Goal: Task Accomplishment & Management: Complete application form

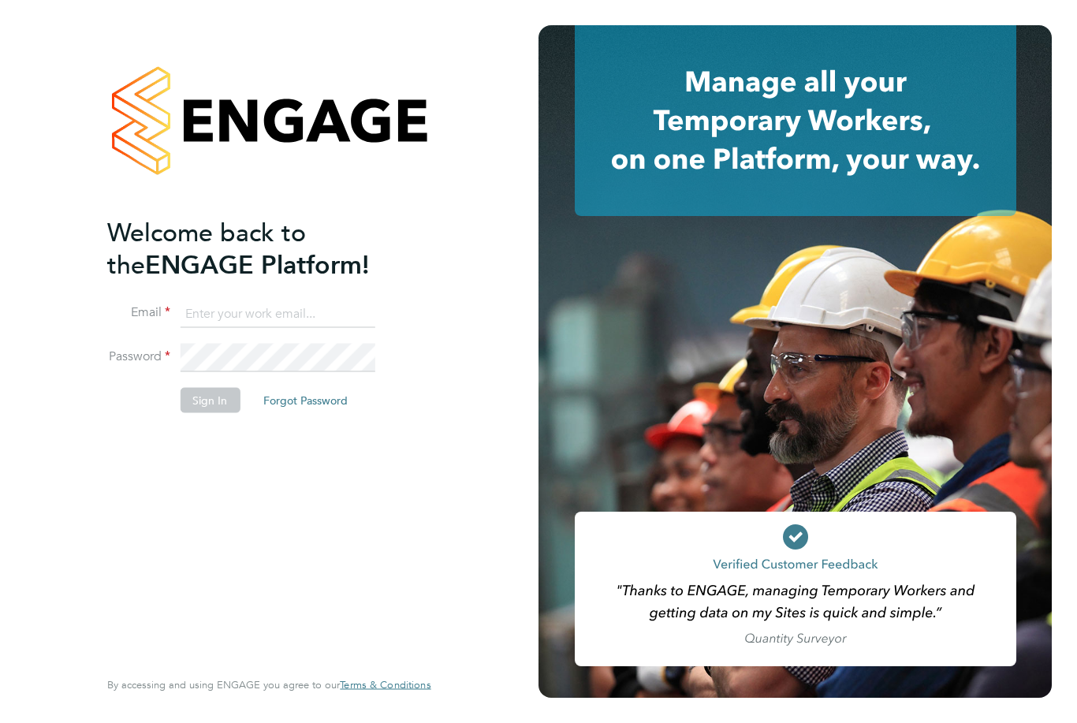
click at [334, 317] on input at bounding box center [277, 313] width 195 height 28
type input "[PERSON_NAME][EMAIL_ADDRESS][DOMAIN_NAME]"
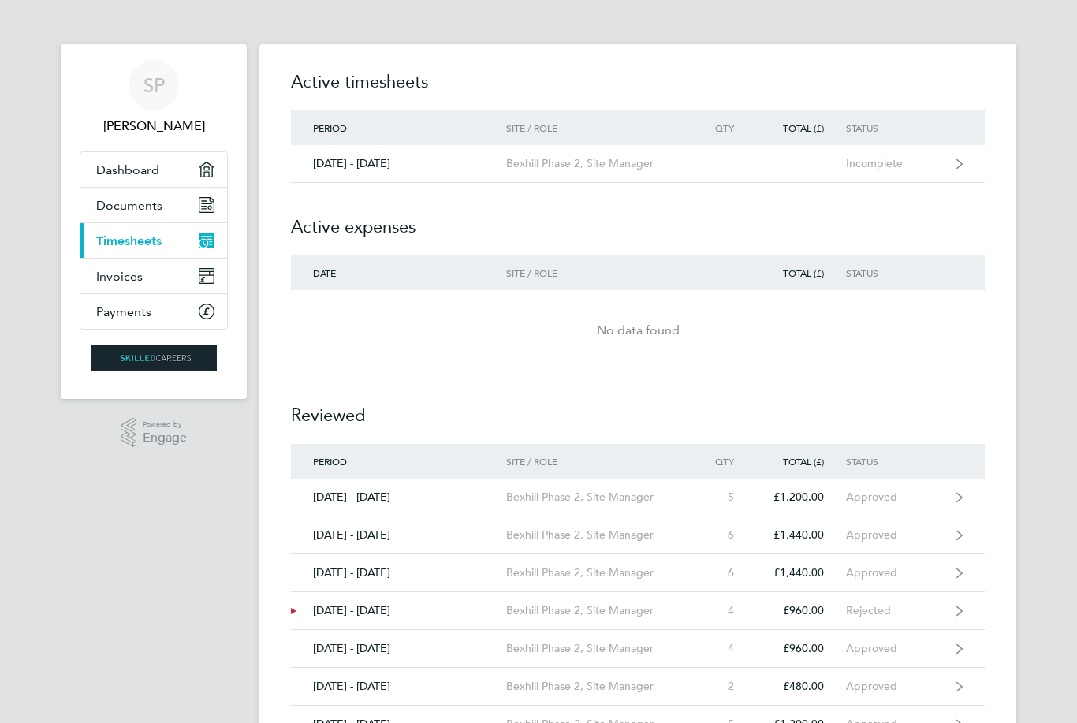
click at [876, 166] on div "Incomplete" at bounding box center [894, 163] width 97 height 13
click at [947, 168] on link "22 - 28 Sep 2025 Bexhill Phase 2, Site Manager Incomplete" at bounding box center [638, 164] width 694 height 38
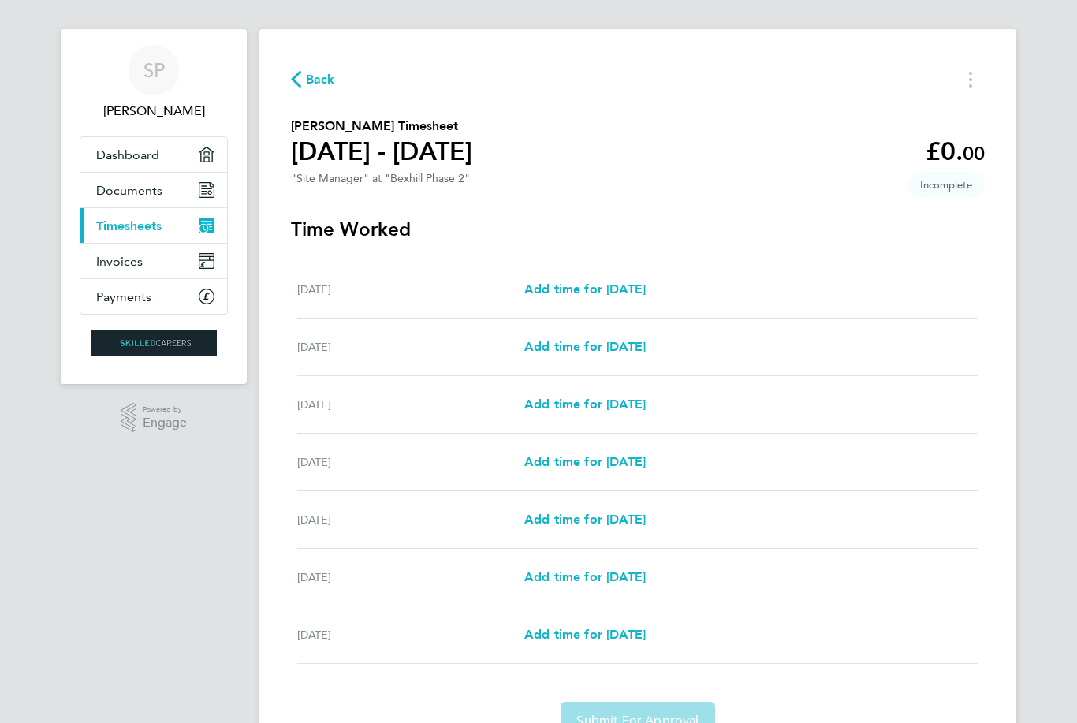
scroll to position [46, 0]
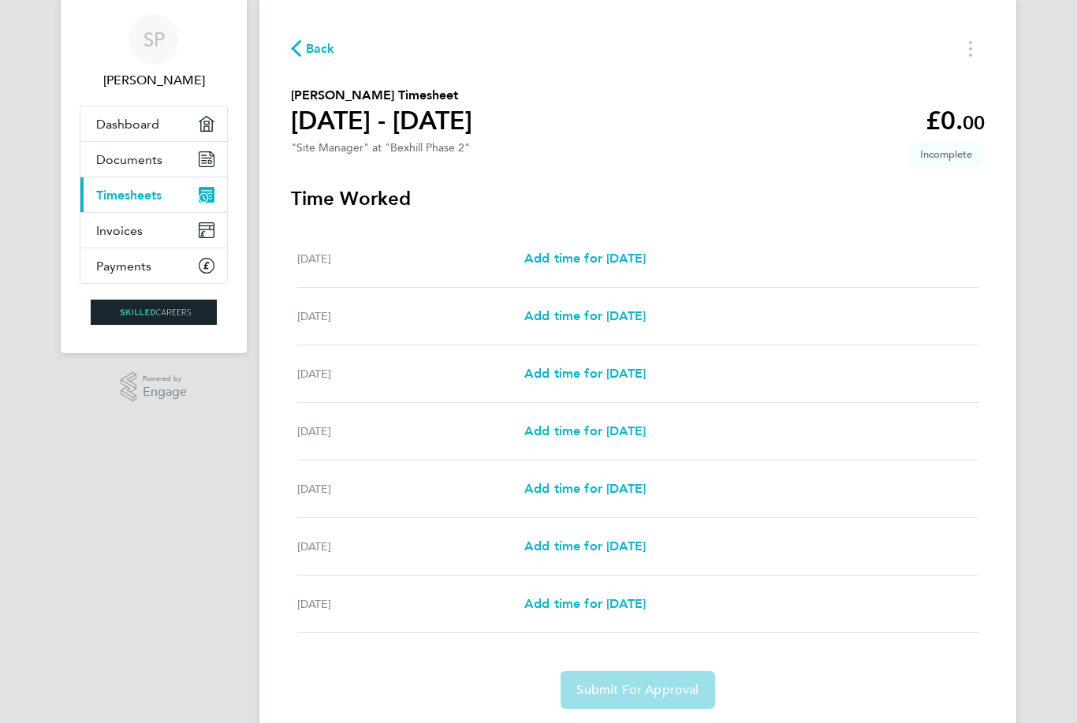
click at [645, 258] on span "Add time for Mon 22 Sep" at bounding box center [584, 258] width 121 height 15
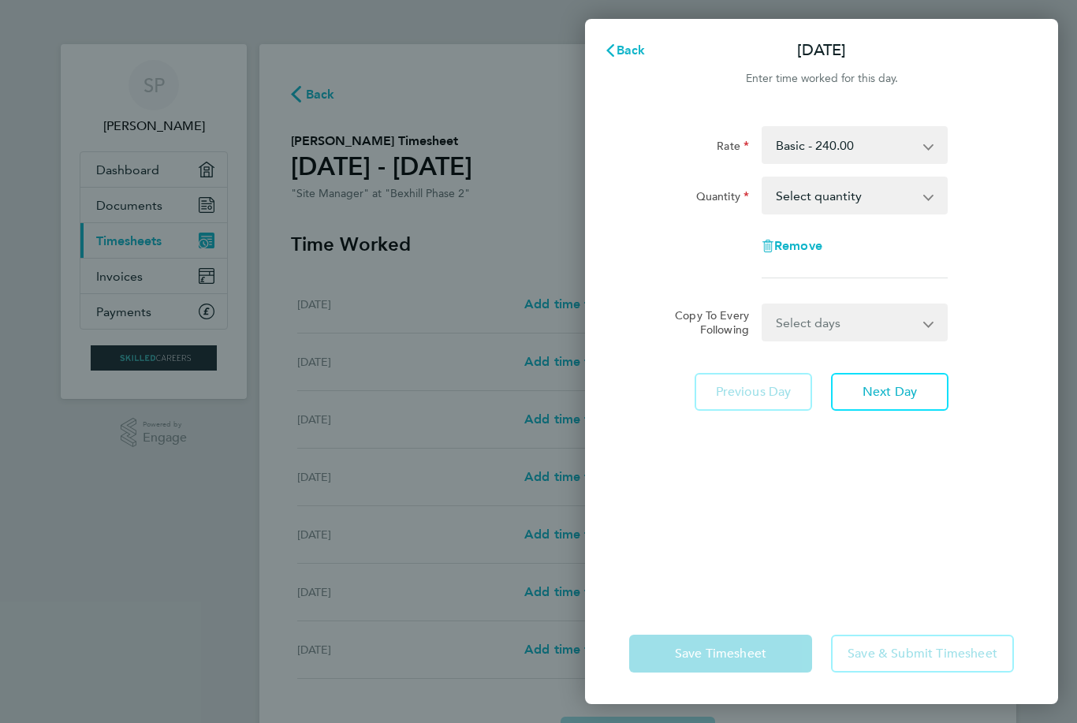
click at [928, 316] on select "Select days Day Weekday (Mon-Fri) Weekend (Sat-Sun) Tuesday Wednesday Thursday …" at bounding box center [846, 322] width 166 height 35
click at [925, 329] on select "Select days Day Weekday (Mon-Fri) Weekend (Sat-Sun) Tuesday Wednesday Thursday …" at bounding box center [846, 322] width 166 height 35
click at [924, 205] on select "Select quantity 0.5 1" at bounding box center [845, 195] width 164 height 35
select select "1"
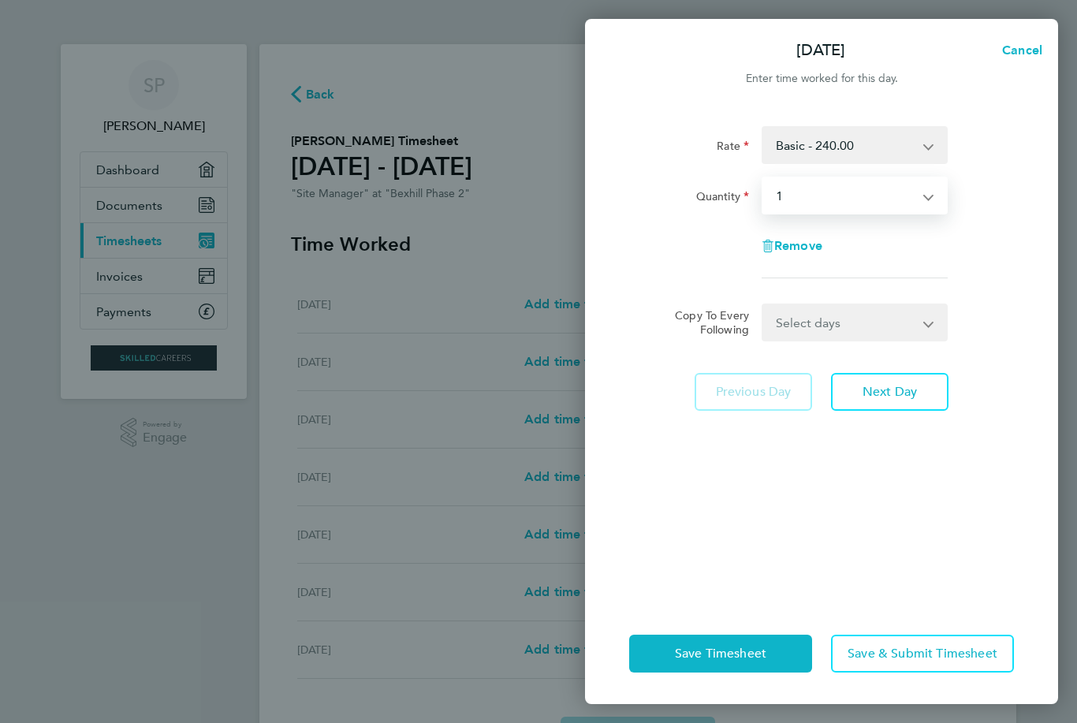
click at [896, 389] on span "Next Day" at bounding box center [889, 392] width 54 height 16
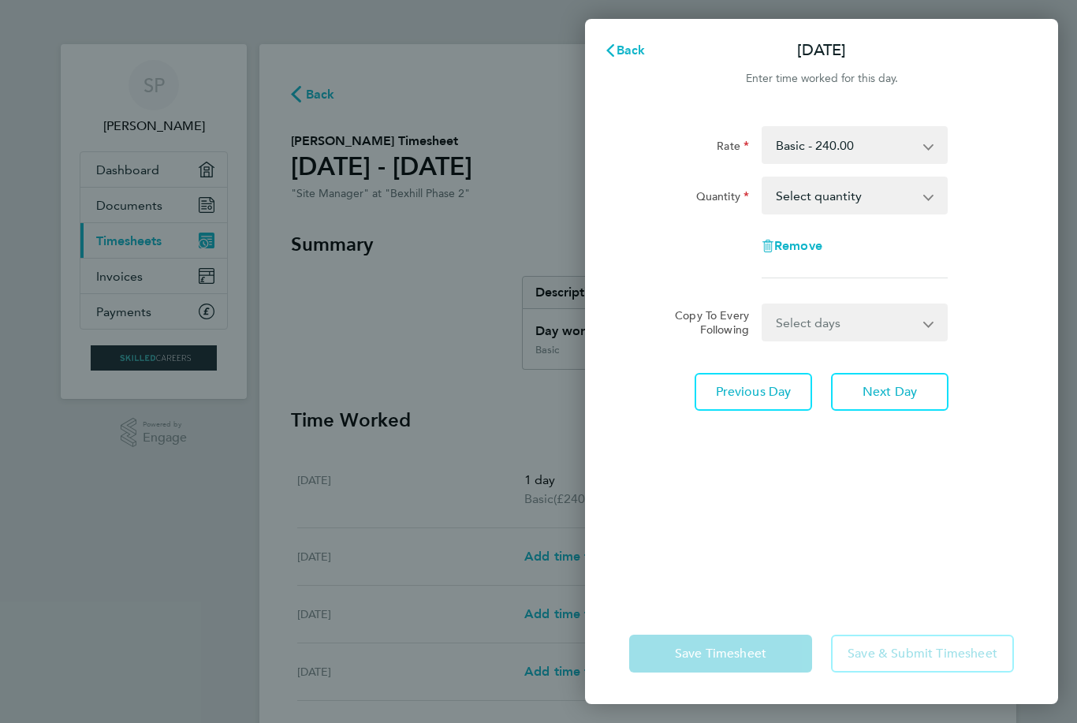
click at [917, 206] on select "Select quantity 0.5 1" at bounding box center [845, 195] width 164 height 35
select select "1"
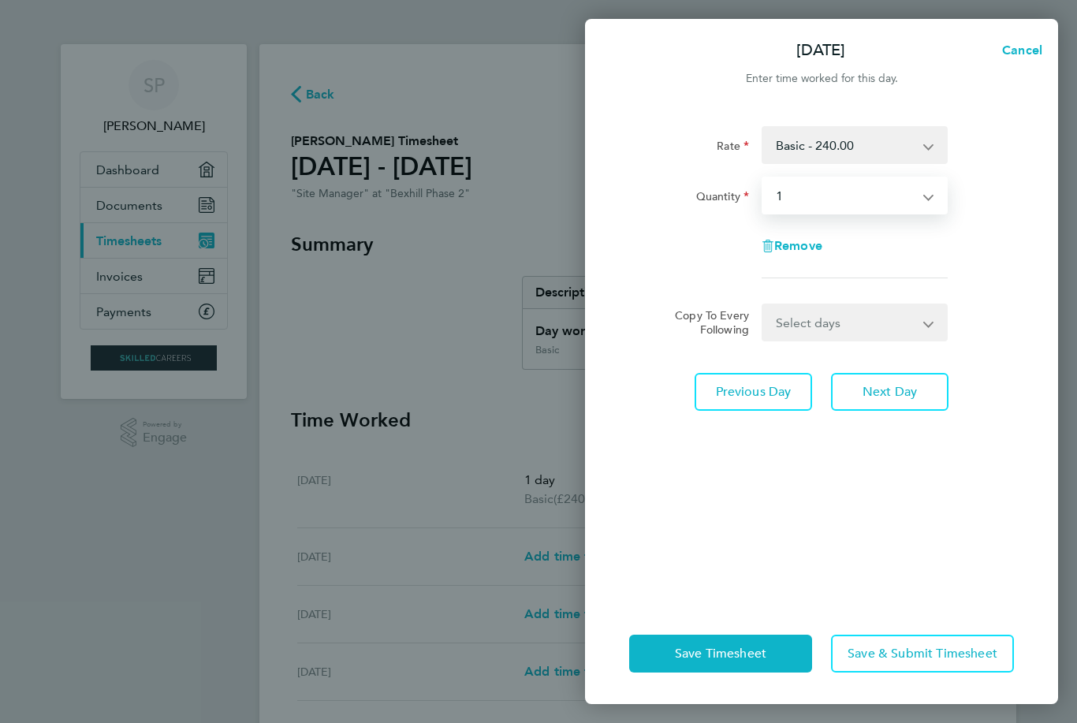
click at [895, 388] on span "Next Day" at bounding box center [889, 392] width 54 height 16
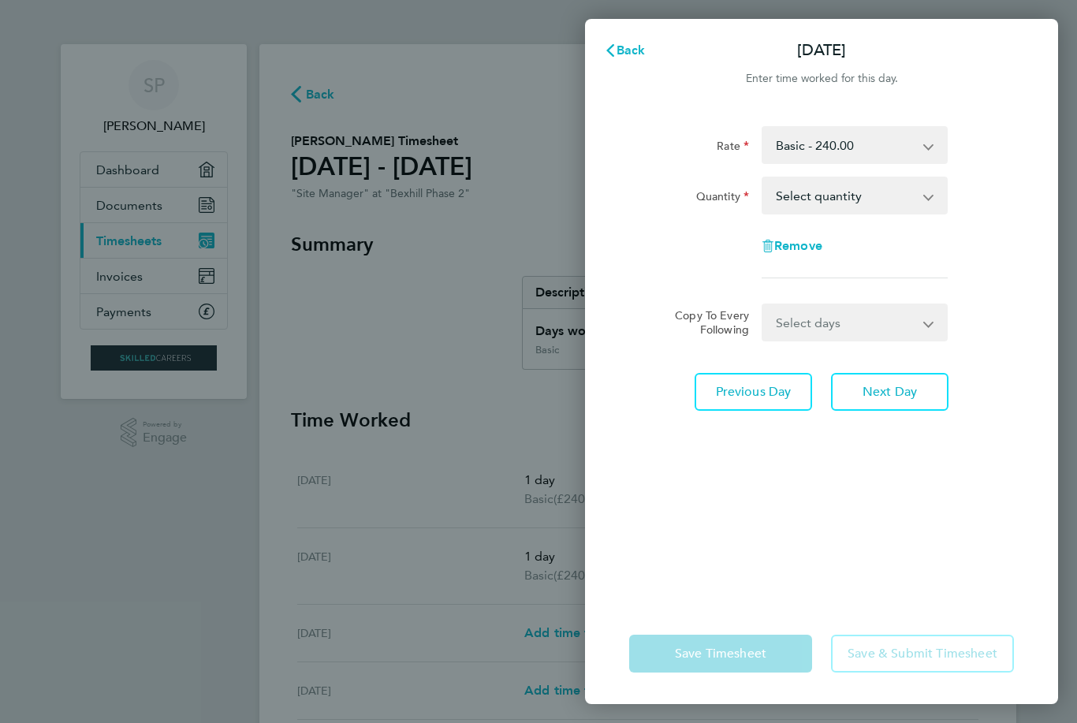
click at [924, 199] on select "Select quantity 0.5 1" at bounding box center [845, 195] width 164 height 35
select select "1"
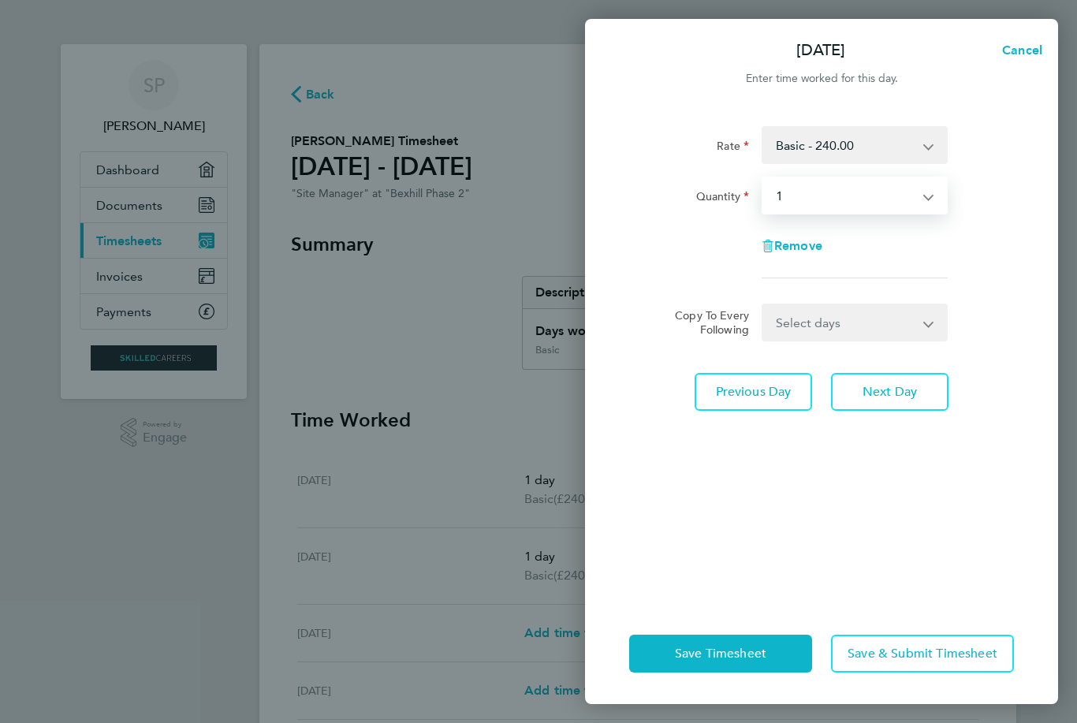
click at [884, 392] on span "Next Day" at bounding box center [889, 392] width 54 height 16
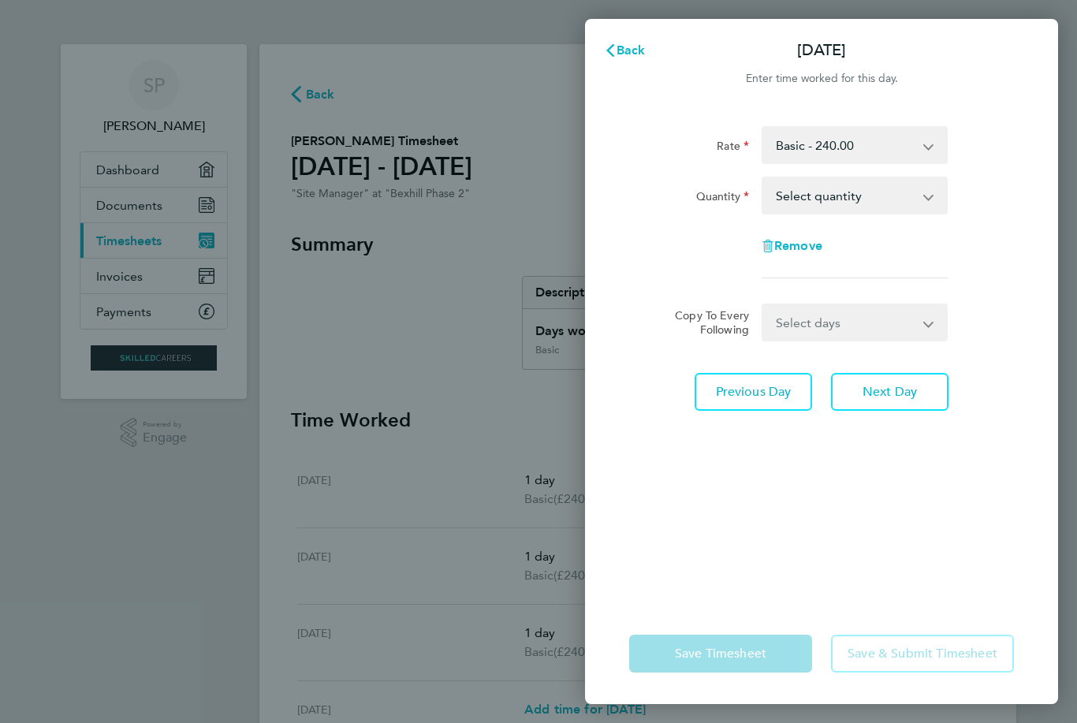
click at [925, 193] on select "Select quantity 0.5 1" at bounding box center [845, 195] width 164 height 35
select select "1"
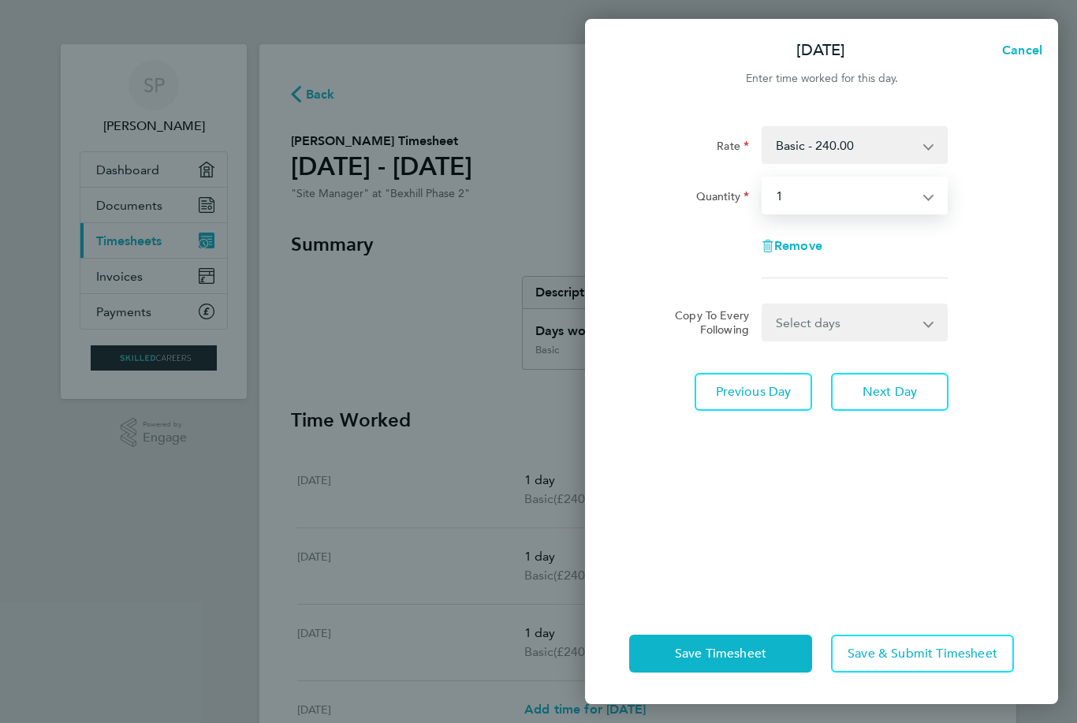
click at [876, 392] on span "Next Day" at bounding box center [889, 392] width 54 height 16
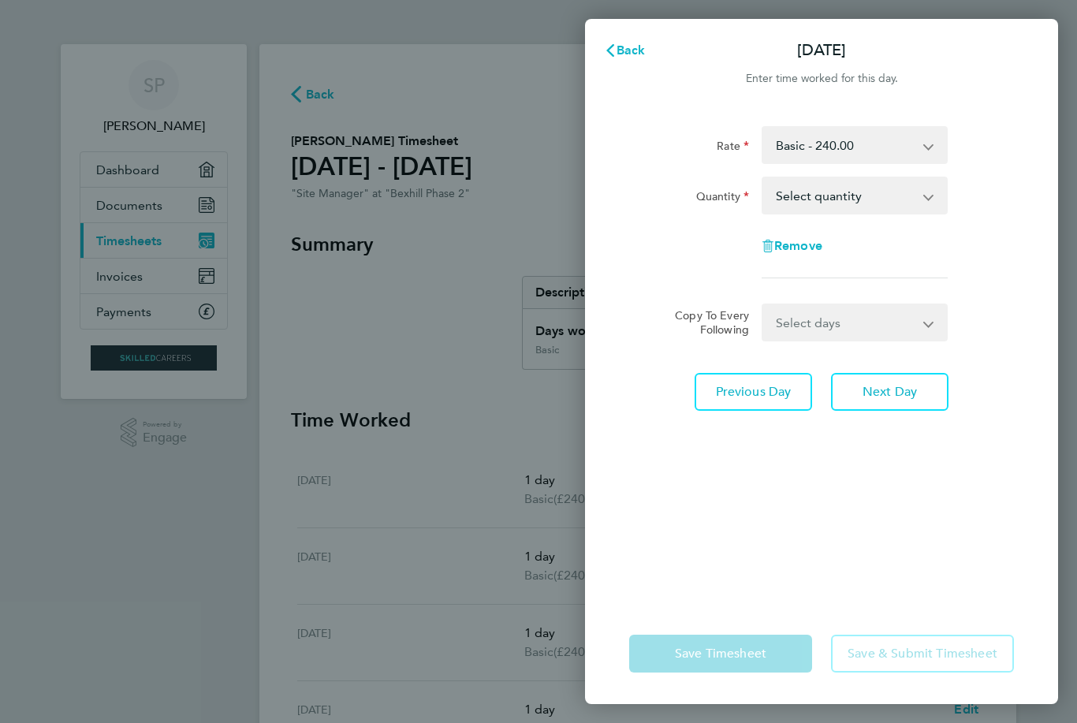
click at [919, 192] on select "Select quantity 0.5 1" at bounding box center [845, 195] width 164 height 35
select select "1"
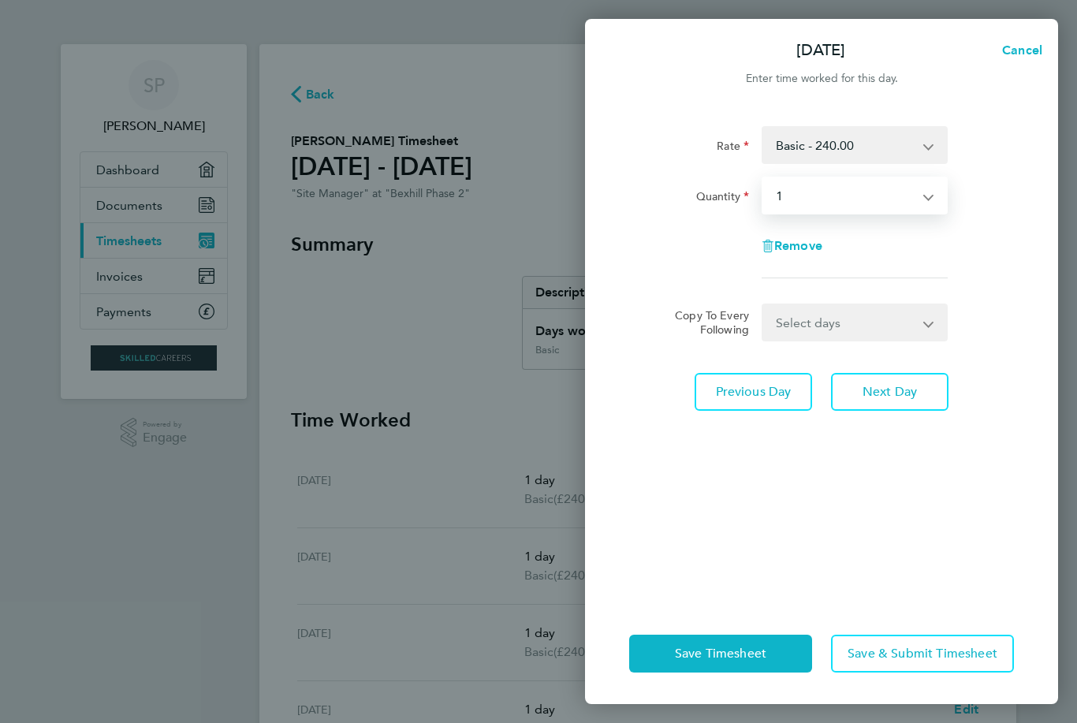
click at [891, 389] on span "Next Day" at bounding box center [889, 392] width 54 height 16
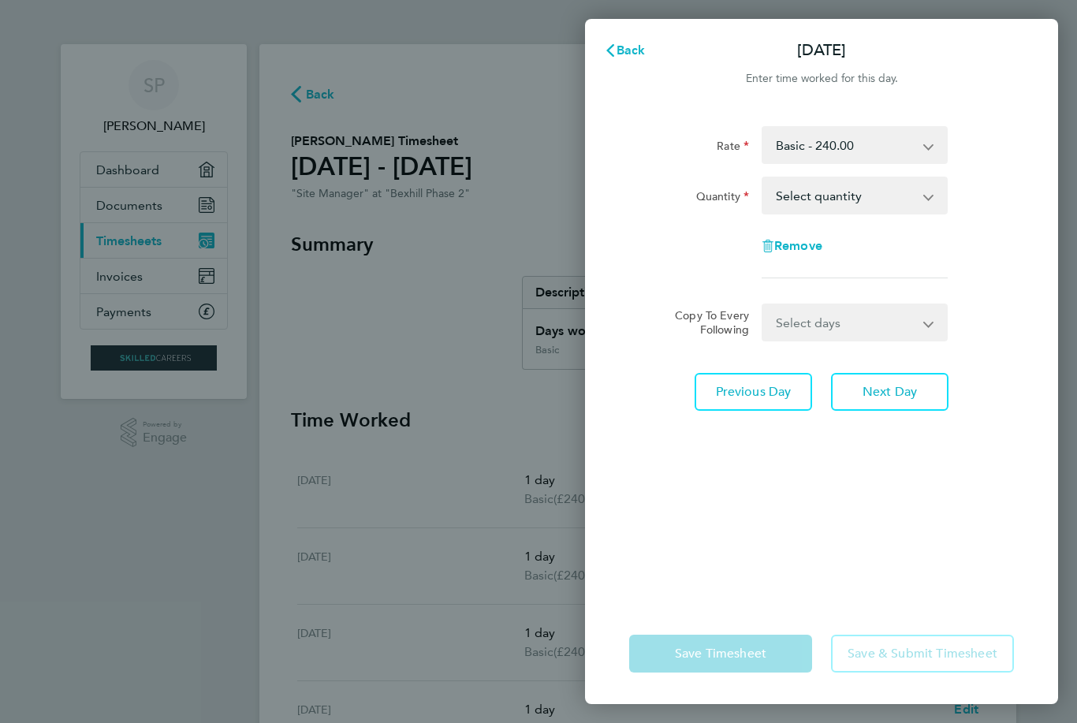
click at [921, 200] on select "Select quantity 0.5 1" at bounding box center [845, 195] width 164 height 35
select select "1"
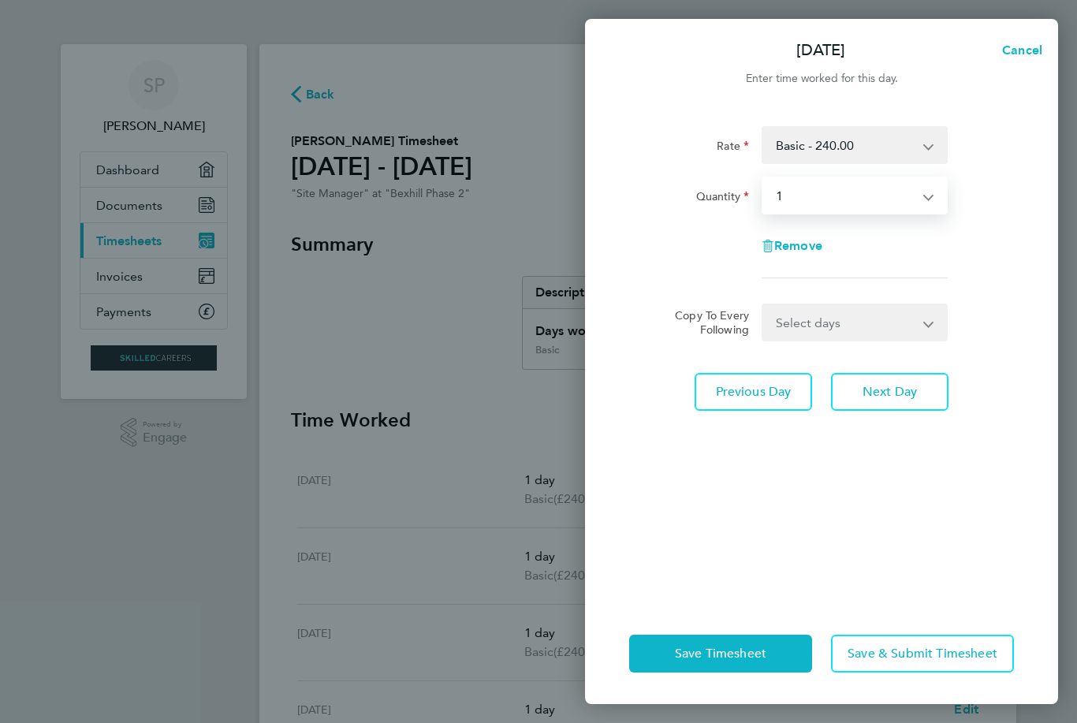
click at [885, 389] on span "Next Day" at bounding box center [889, 392] width 54 height 16
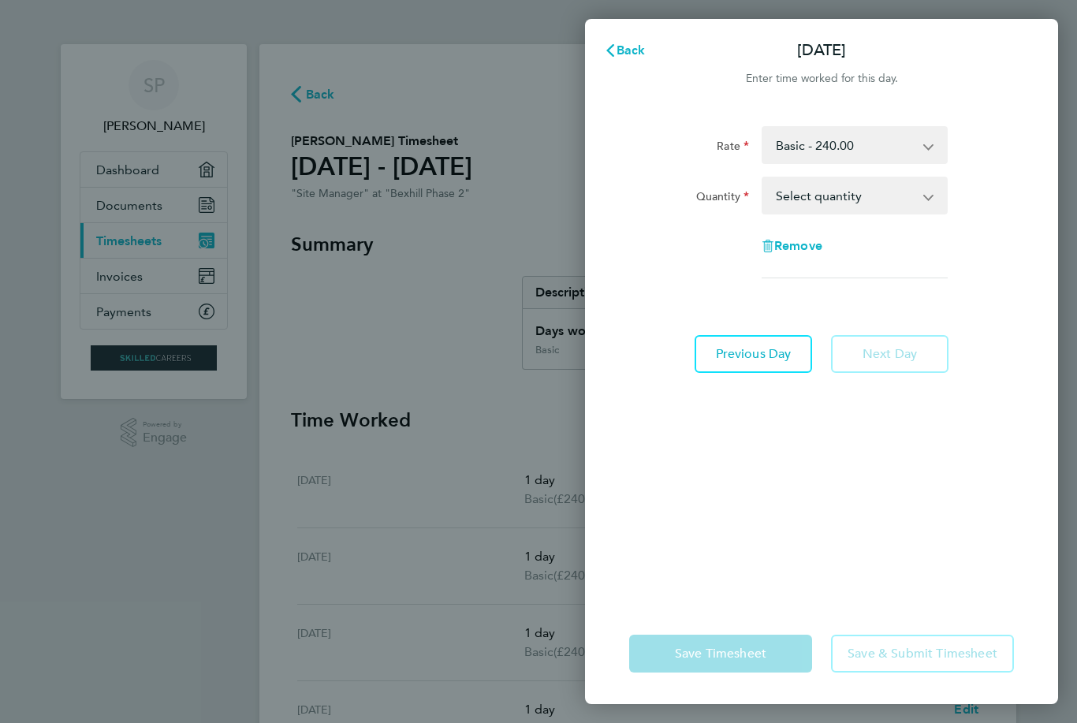
click at [925, 200] on select "Select quantity 0.5 1" at bounding box center [845, 195] width 164 height 35
select select "1"
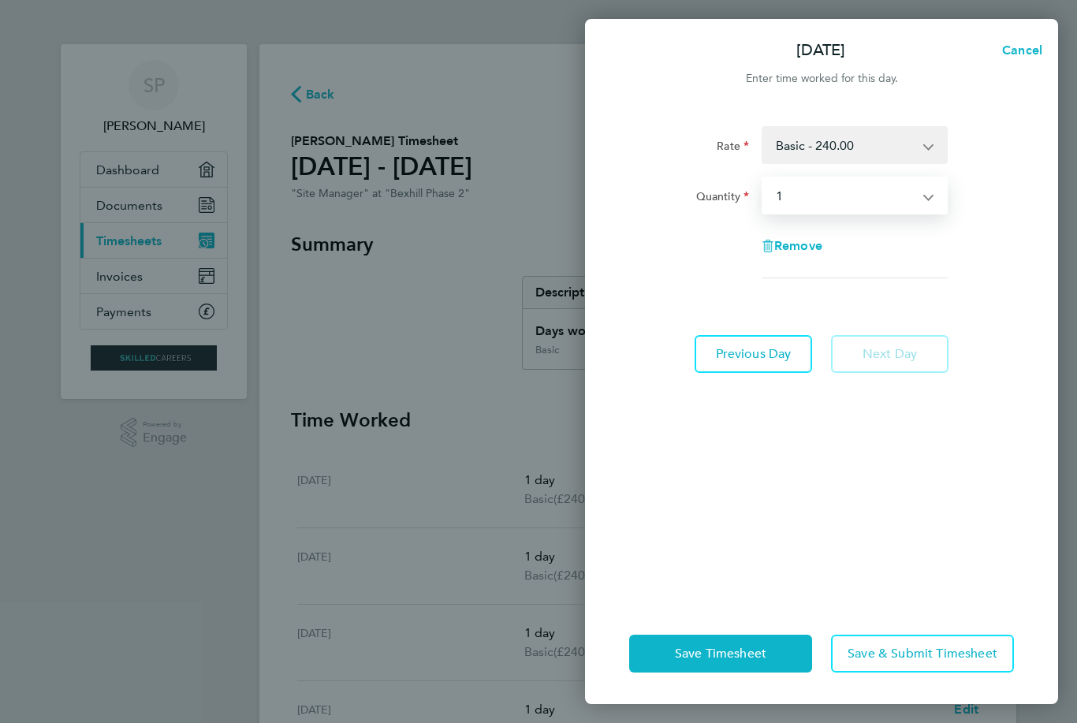
click at [888, 360] on app-form-button "Next Day" at bounding box center [884, 354] width 127 height 38
click at [927, 661] on span "Save & Submit Timesheet" at bounding box center [922, 653] width 150 height 16
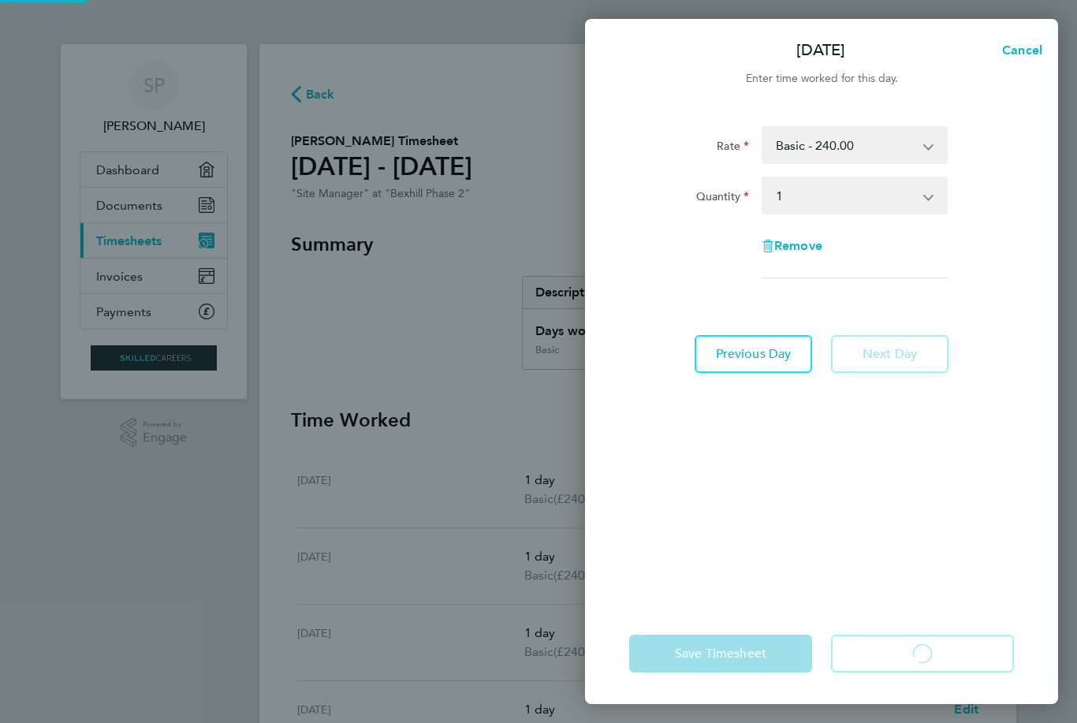
click at [926, 672] on app-form-button "Save & Submit Timesheet Loading" at bounding box center [917, 653] width 192 height 38
